Goal: Task Accomplishment & Management: Use online tool/utility

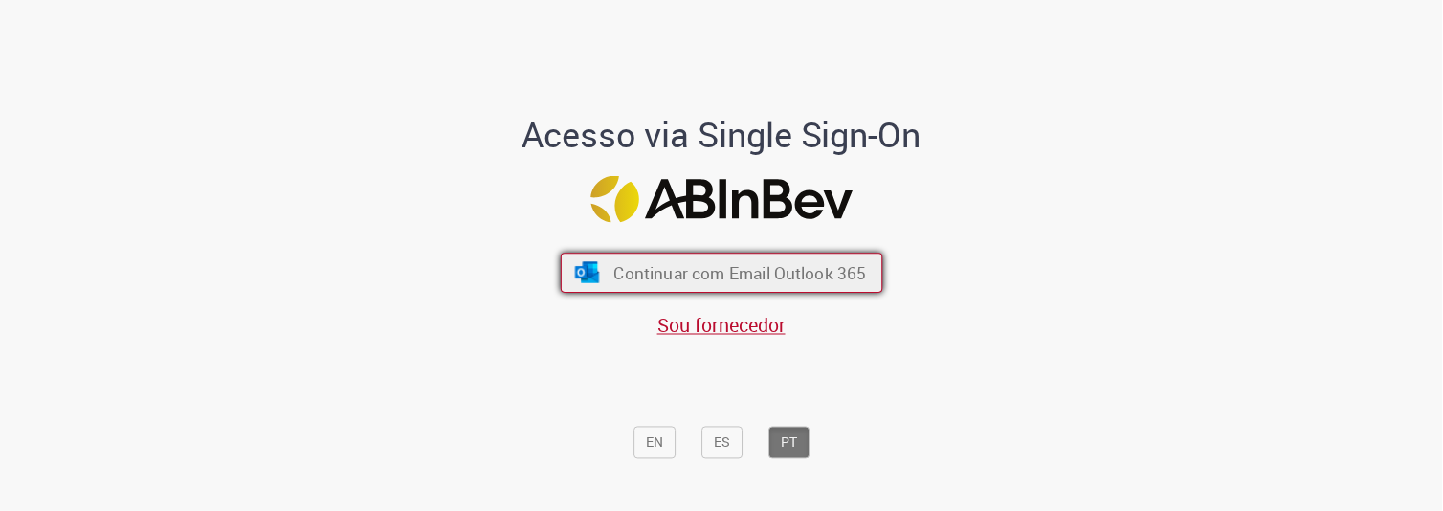
click at [783, 264] on span "Continuar com Email Outlook 365" at bounding box center [739, 273] width 253 height 22
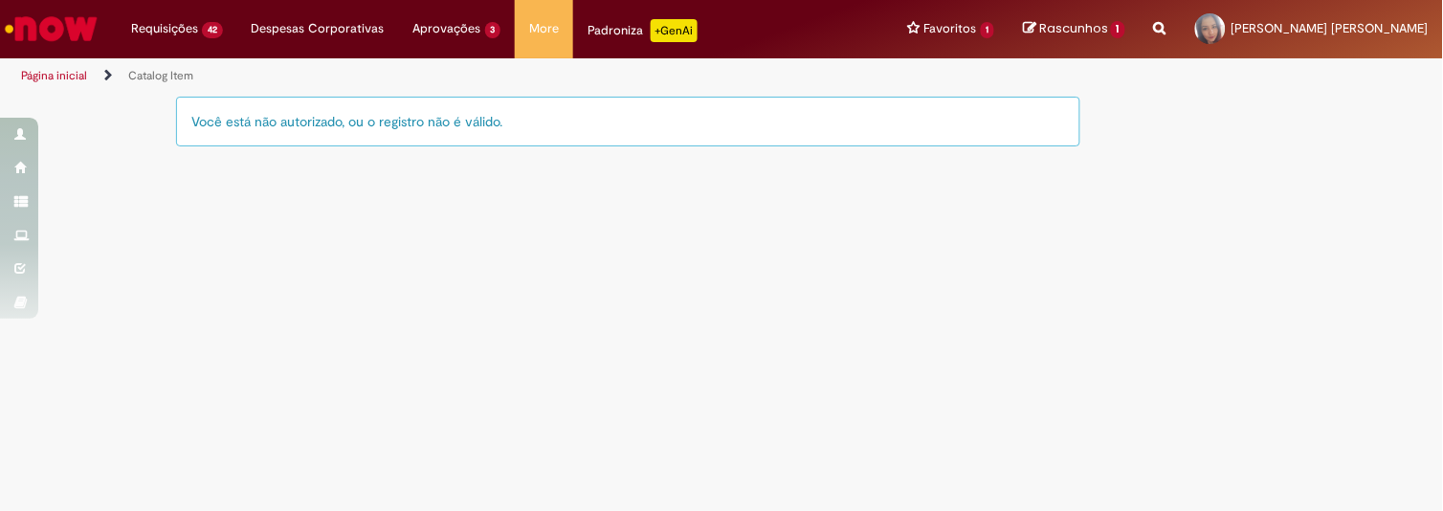
drag, startPoint x: 196, startPoint y: 119, endPoint x: 596, endPoint y: 116, distance: 399.9
click at [596, 116] on div "Você está não autorizado, ou o registro não é válido." at bounding box center [628, 122] width 904 height 50
click at [814, 275] on main "Catalog Item Tire dúvidas com LupiAssist +GenAI Oi! Eu sou LupiAssist, uma Inte…" at bounding box center [721, 303] width 1443 height 416
click at [648, 409] on main "Catalog Item Tire dúvidas com LupiAssist +GenAI Oi! Eu sou LupiAssist, uma Inte…" at bounding box center [721, 303] width 1443 height 416
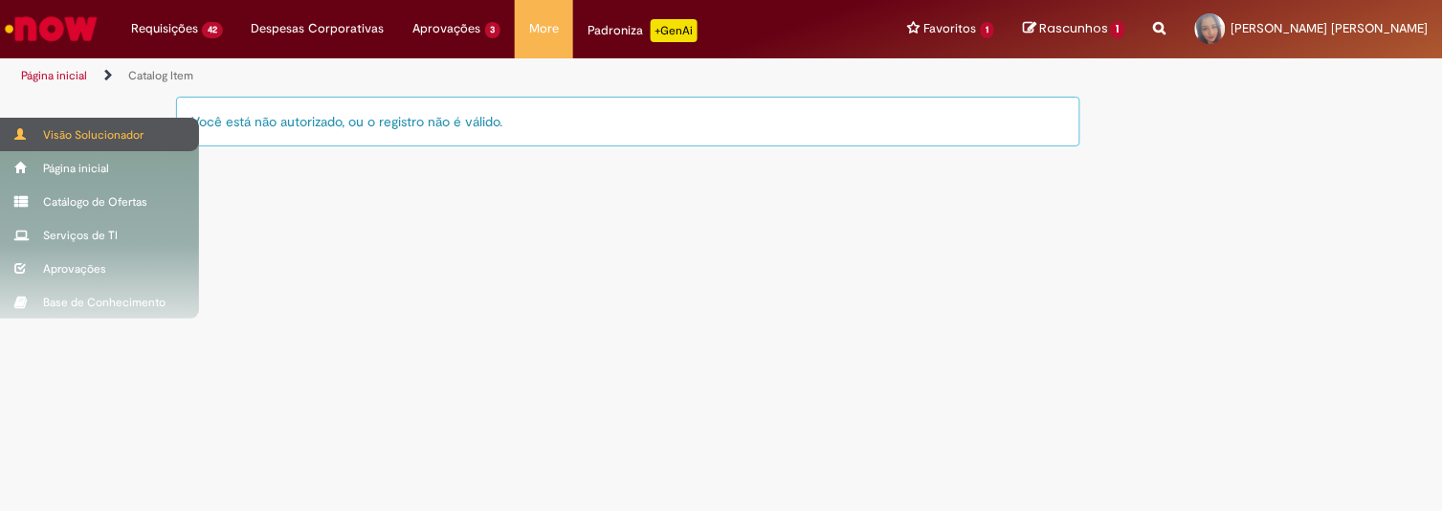
click at [77, 132] on div "Visão Solucionador" at bounding box center [99, 134] width 199 height 33
